Goal: Information Seeking & Learning: Check status

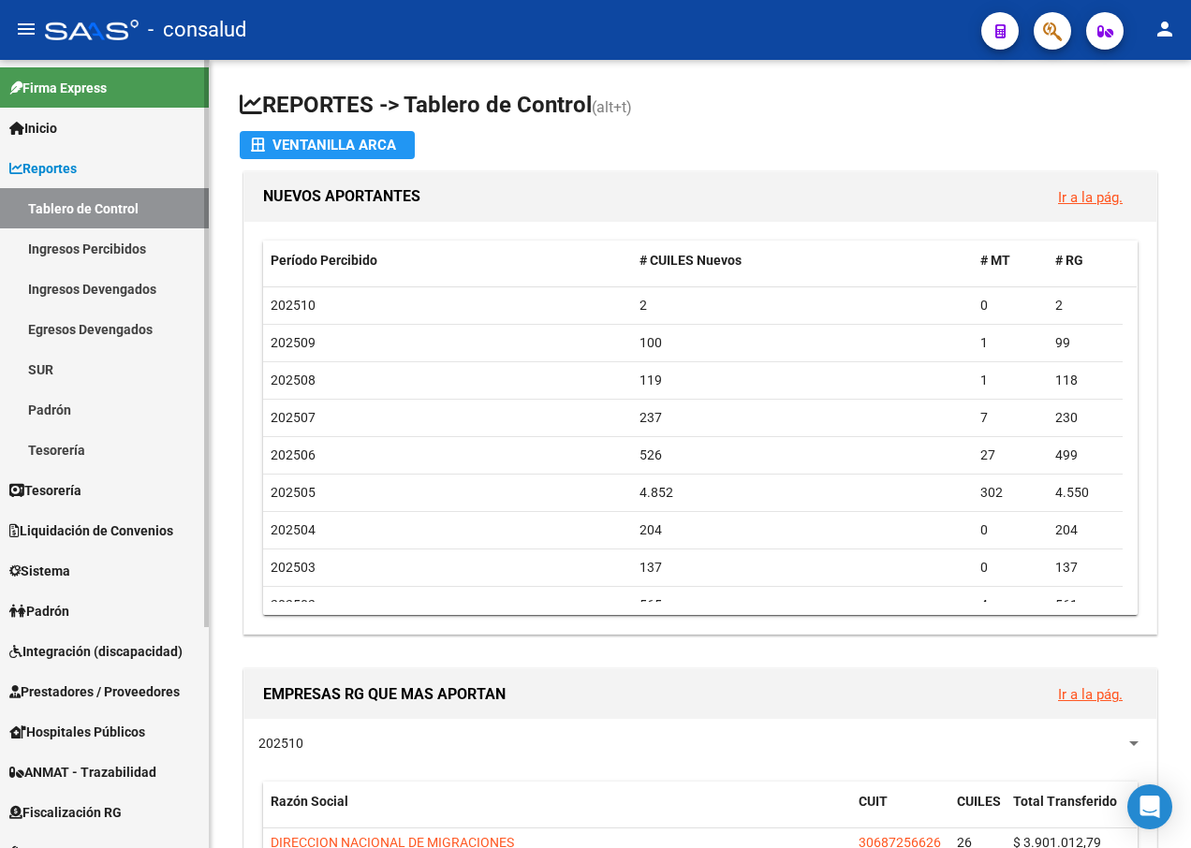
click at [55, 411] on link "Padrón" at bounding box center [104, 409] width 209 height 40
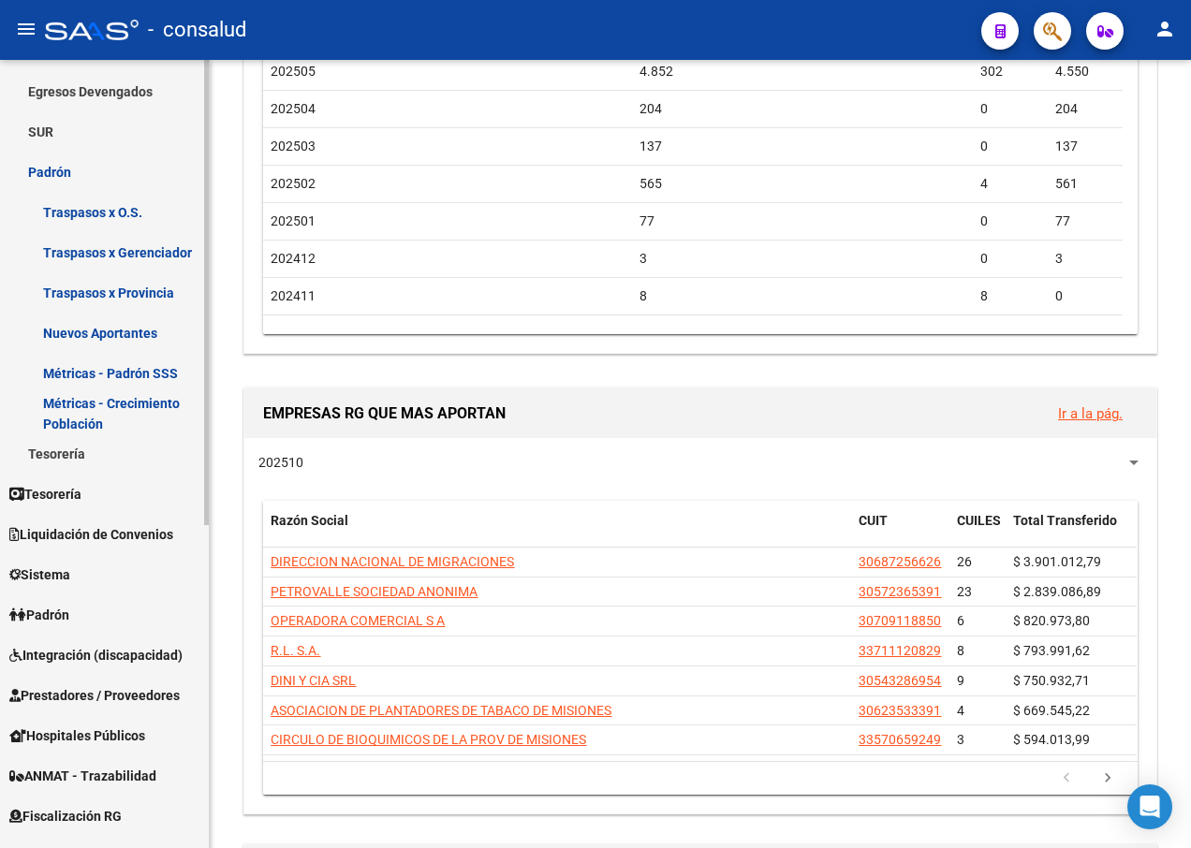
scroll to position [281, 0]
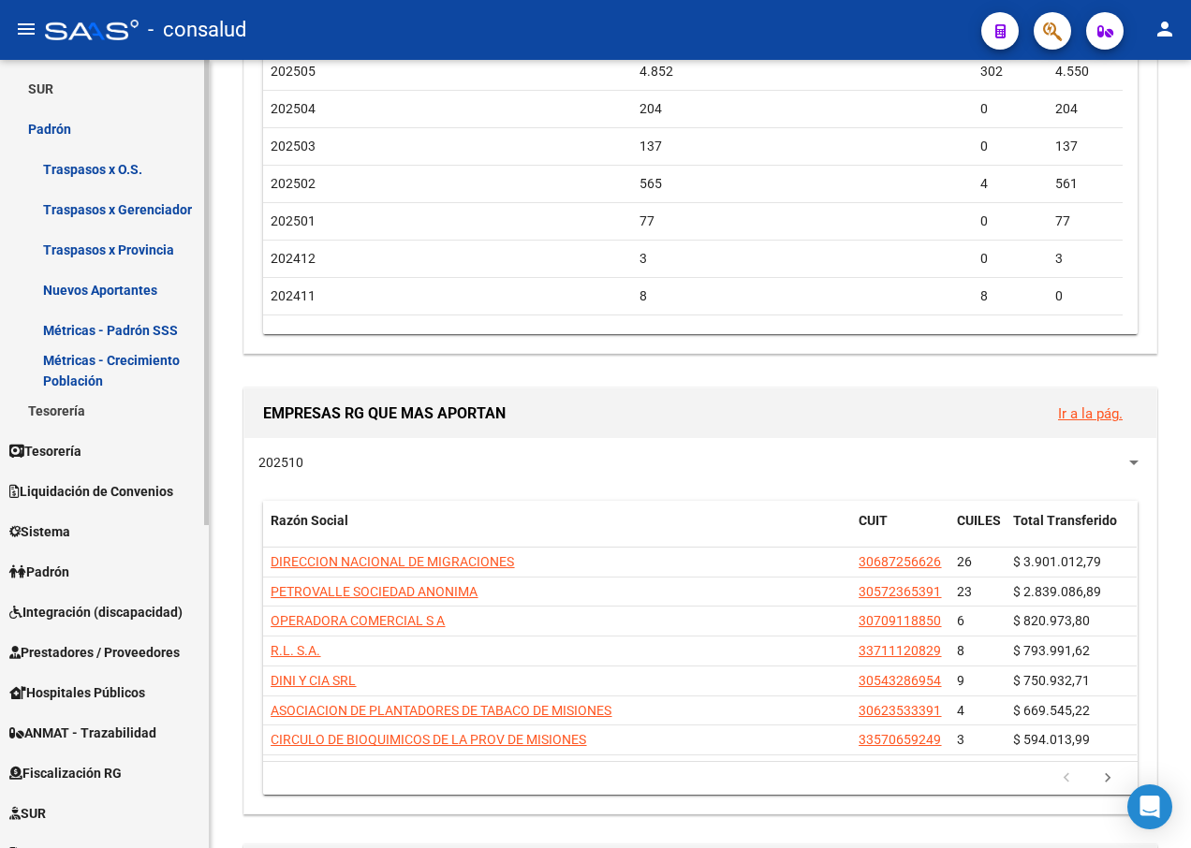
click at [57, 566] on span "Padrón" at bounding box center [39, 572] width 60 height 21
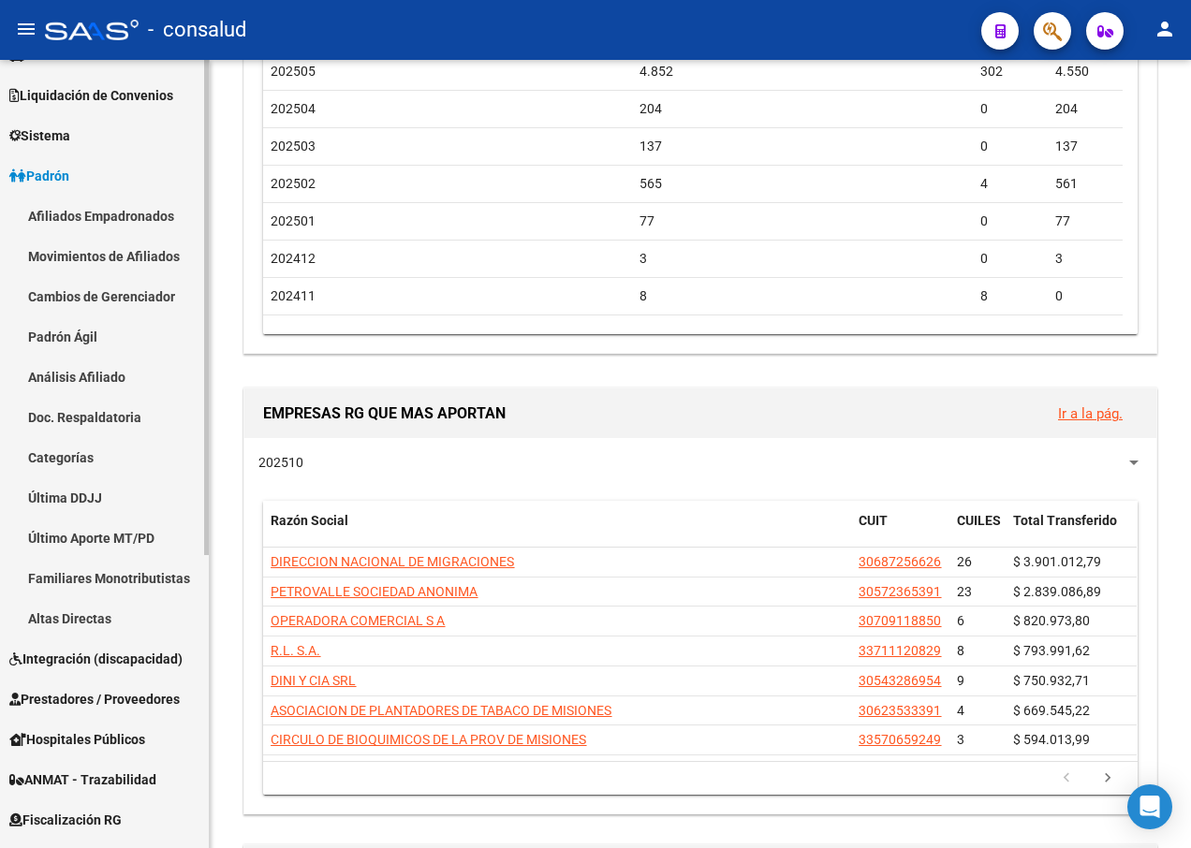
scroll to position [0, 0]
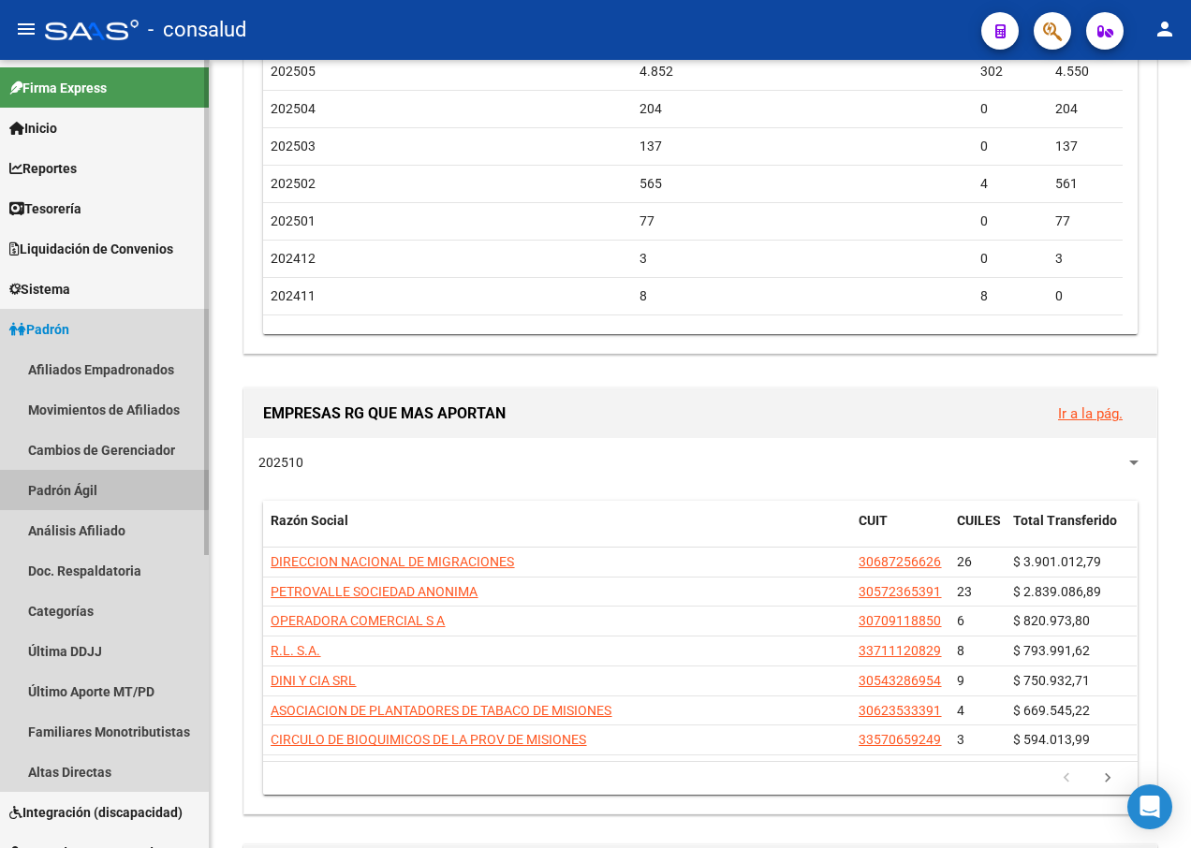
click at [83, 482] on link "Padrón Ágil" at bounding box center [104, 490] width 209 height 40
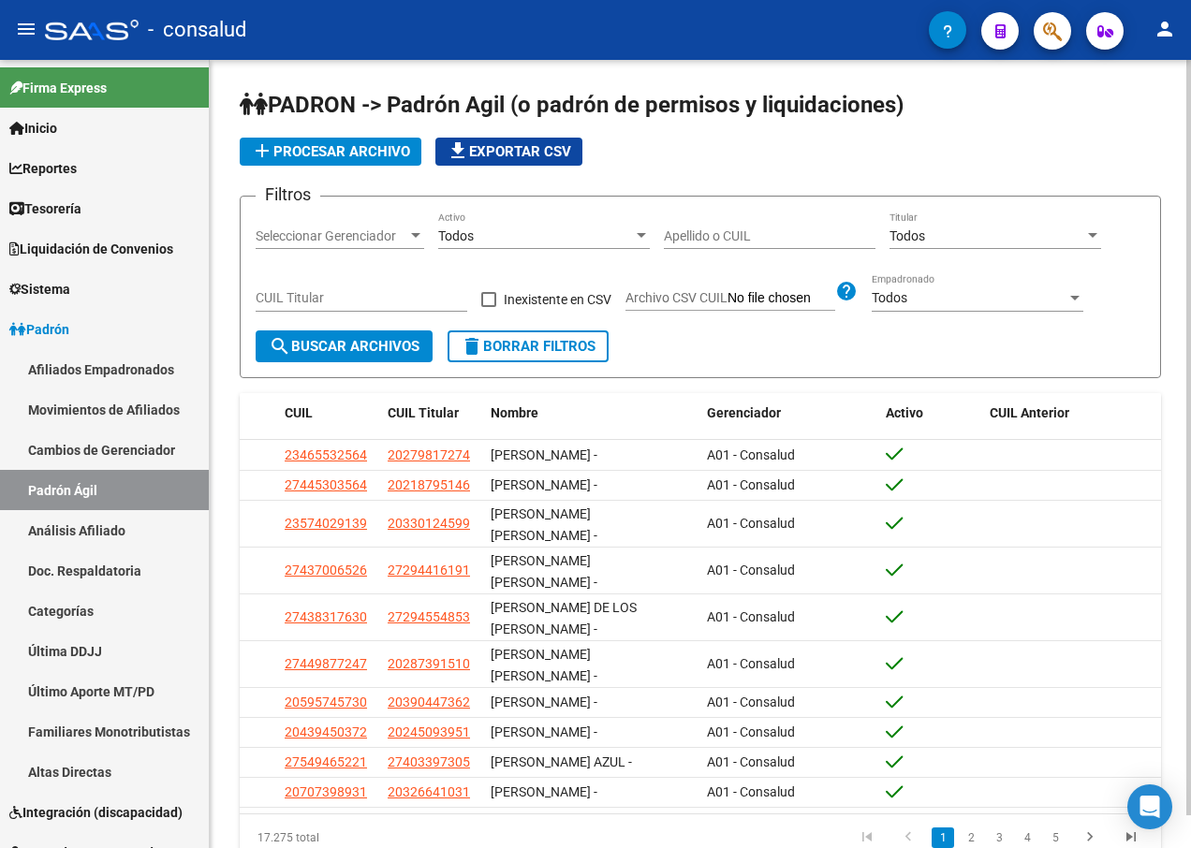
click at [326, 292] on input "CUIL Titular" at bounding box center [362, 298] width 212 height 16
click at [741, 233] on input "Apellido o CUIL" at bounding box center [770, 236] width 212 height 16
type input "[PERSON_NAME]"
click at [347, 344] on span "search Buscar Archivos" at bounding box center [344, 346] width 151 height 17
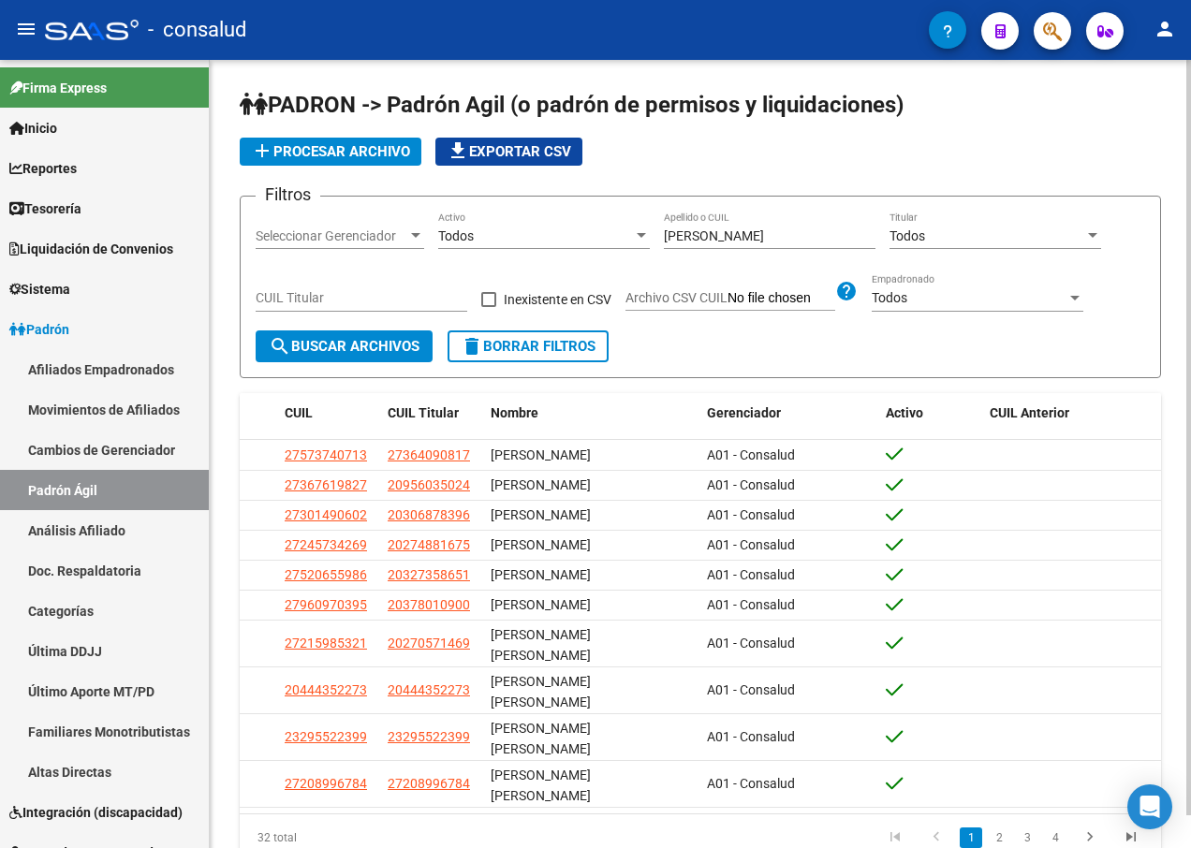
click at [730, 232] on input "[PERSON_NAME]" at bounding box center [770, 236] width 212 height 16
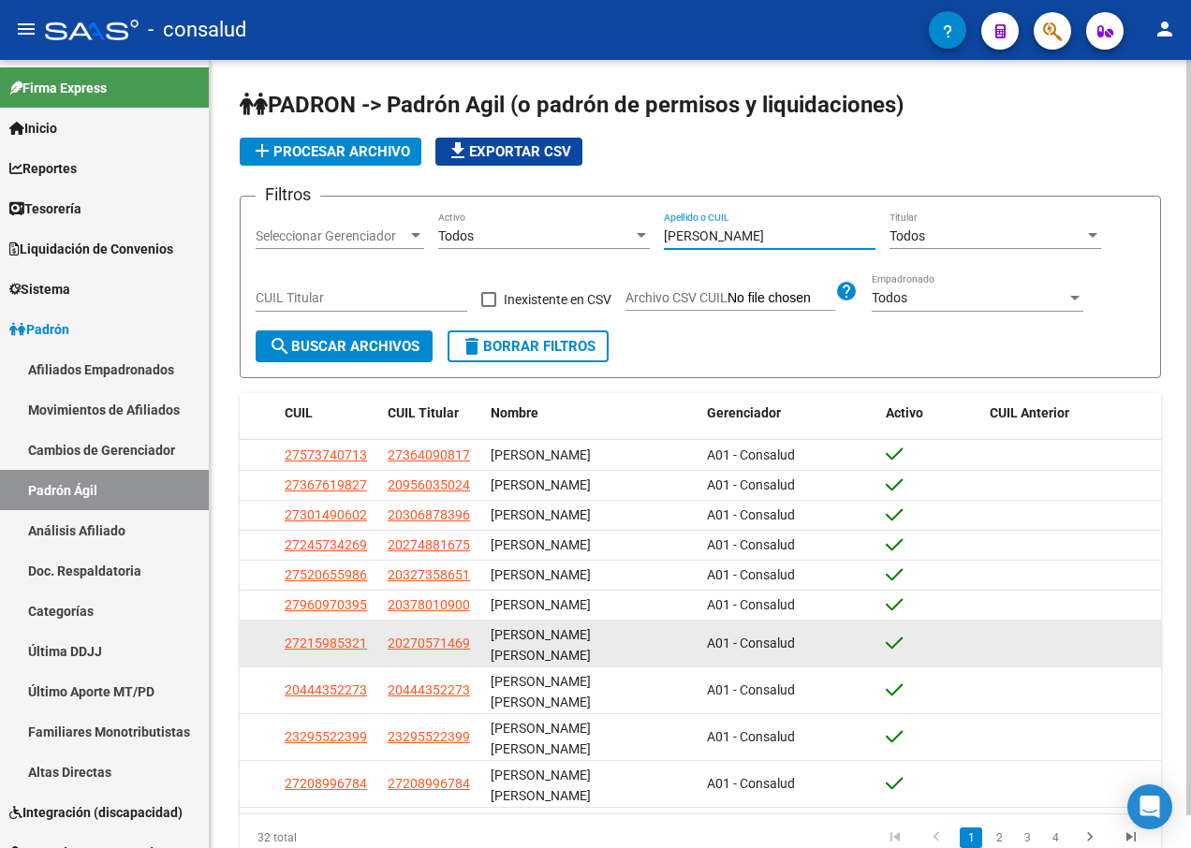
scroll to position [34, 0]
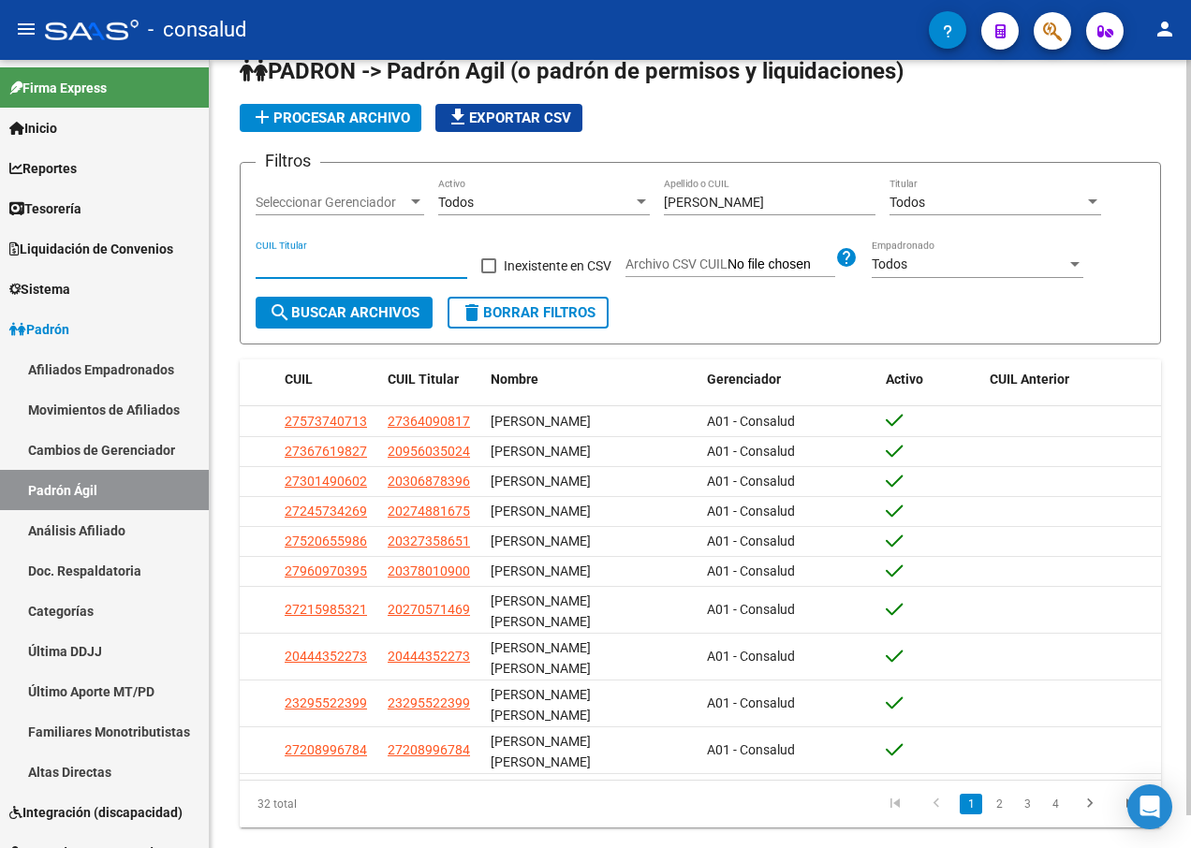
click at [338, 257] on input "CUIL Titular" at bounding box center [362, 264] width 212 height 16
paste input "27-40340809-9"
type input "27-40340809-9"
click at [370, 309] on span "search Buscar Archivos" at bounding box center [344, 312] width 151 height 17
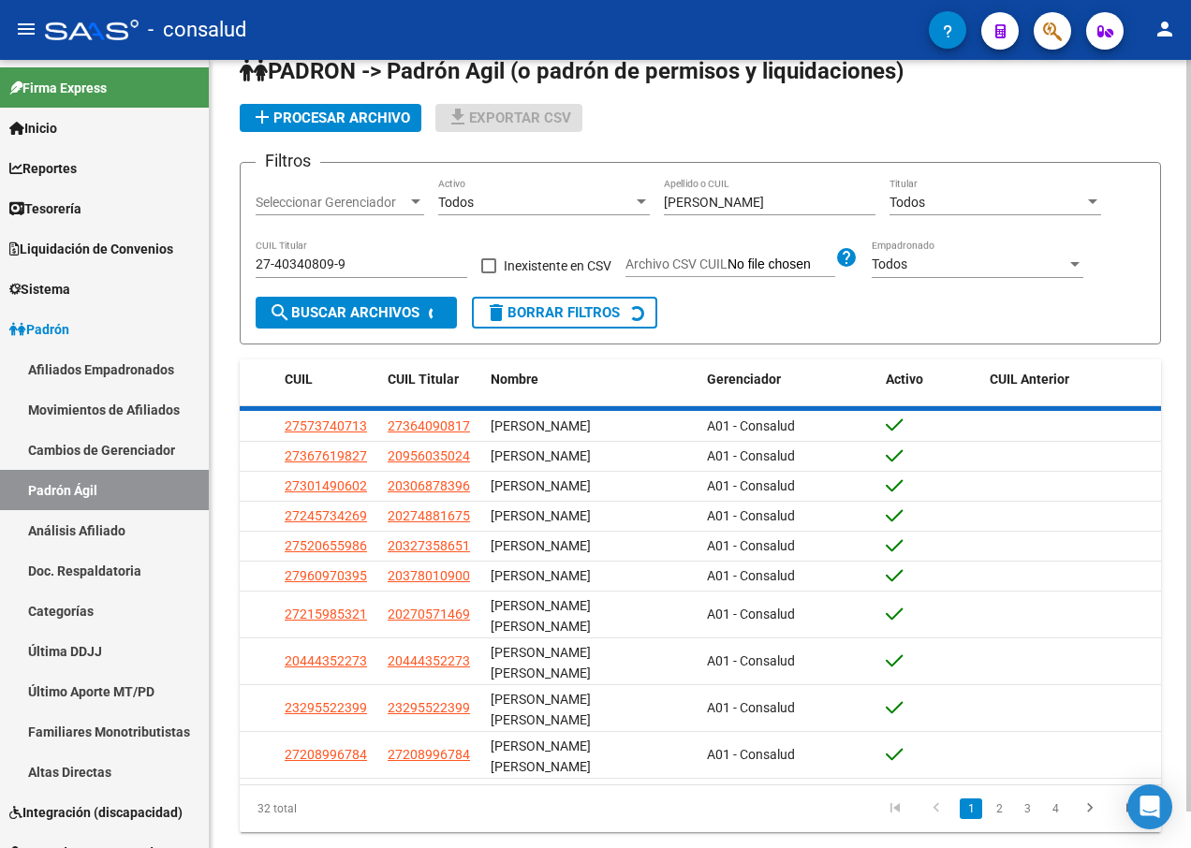
scroll to position [0, 0]
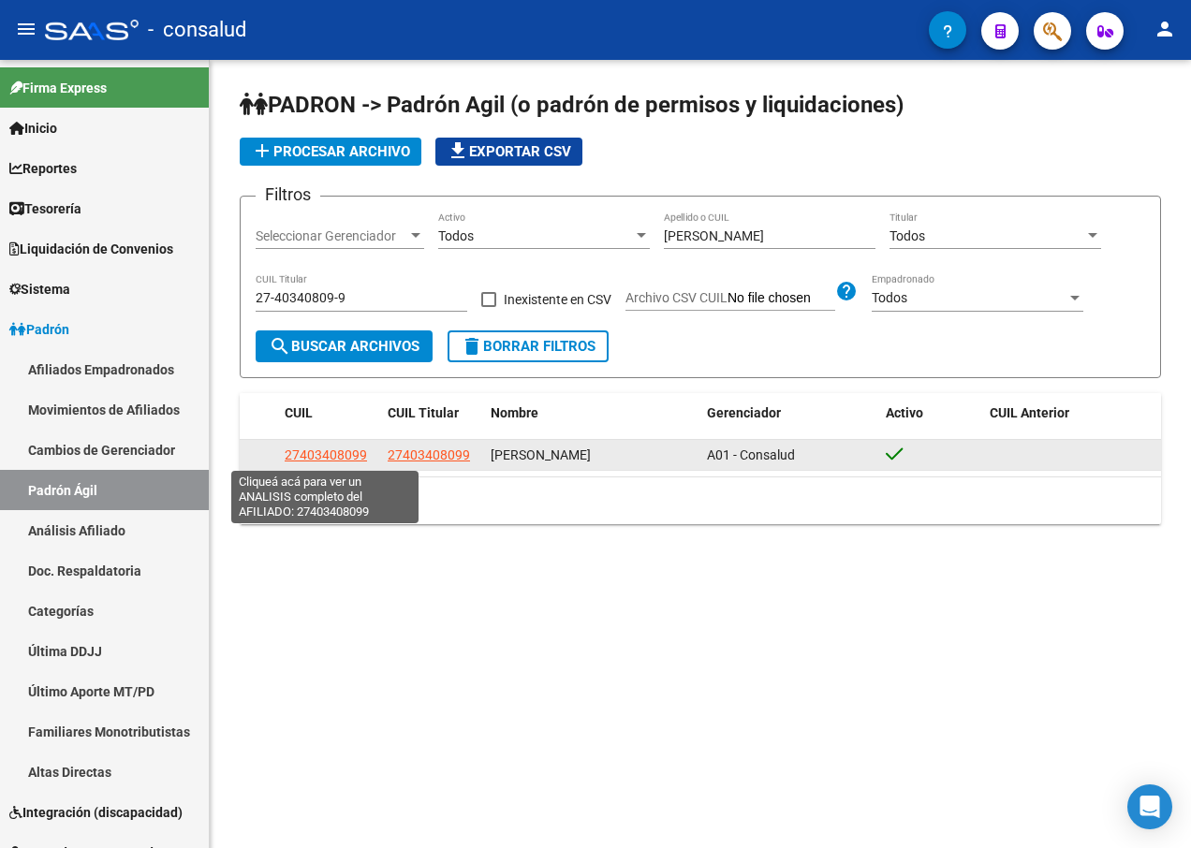
click at [316, 459] on span "27403408099" at bounding box center [326, 454] width 82 height 15
click at [328, 450] on span "27403408099" at bounding box center [326, 454] width 82 height 15
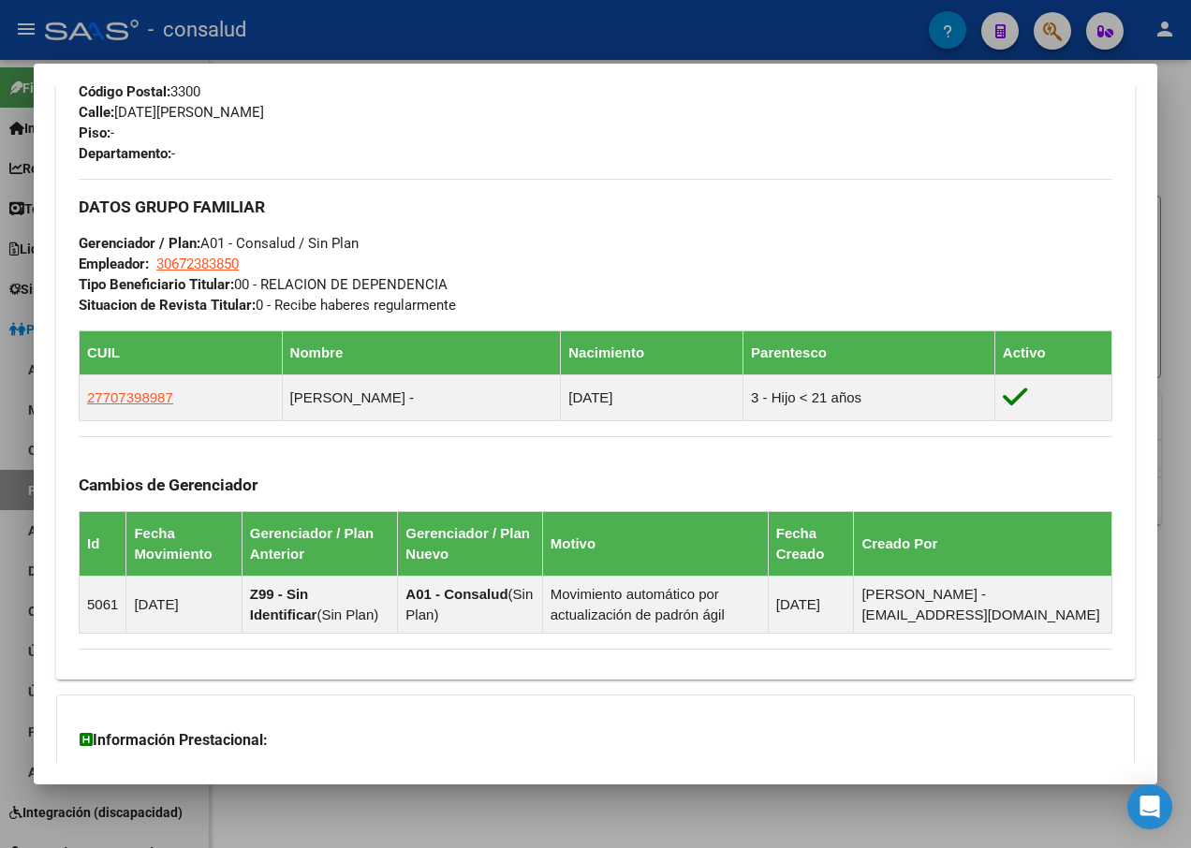
scroll to position [1030, 0]
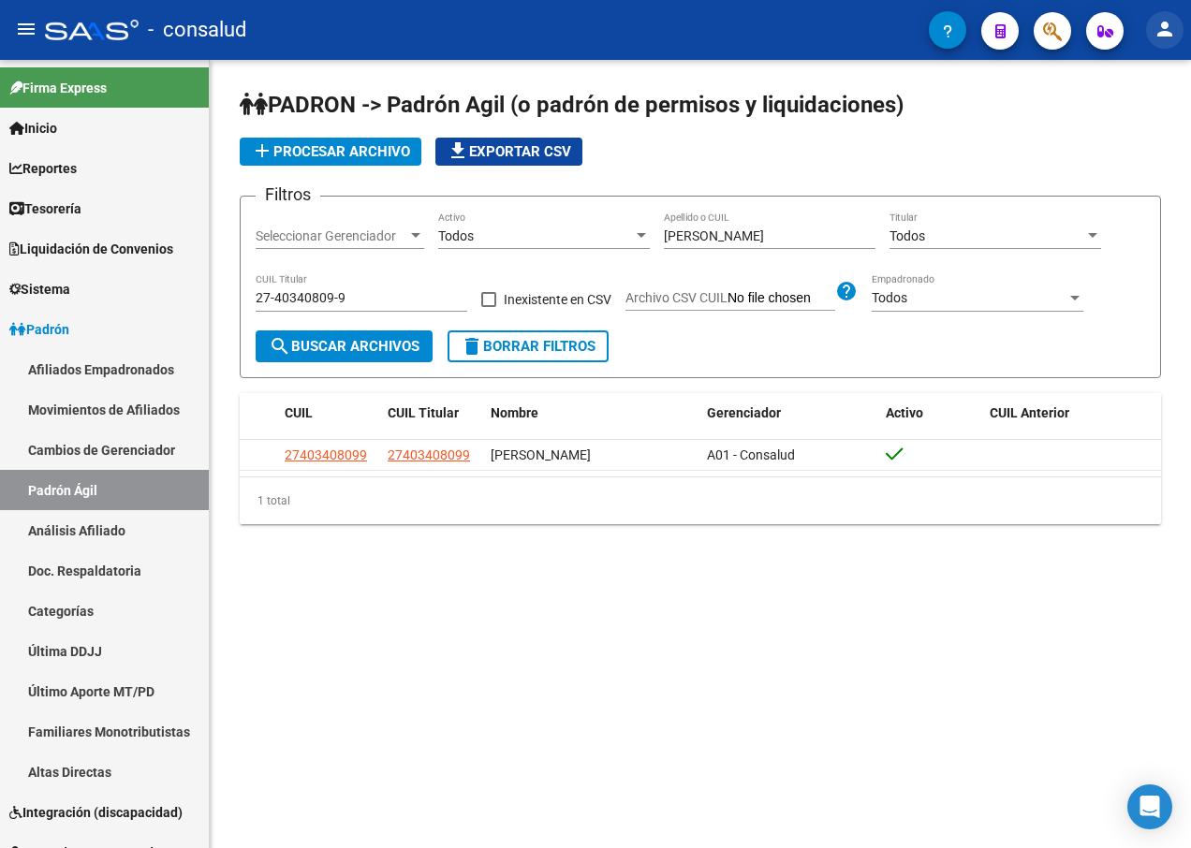
click at [1167, 28] on mat-icon "person" at bounding box center [1164, 29] width 22 height 22
click at [1115, 119] on button "exit_to_app Salir" at bounding box center [1126, 123] width 114 height 45
